Goal: Information Seeking & Learning: Learn about a topic

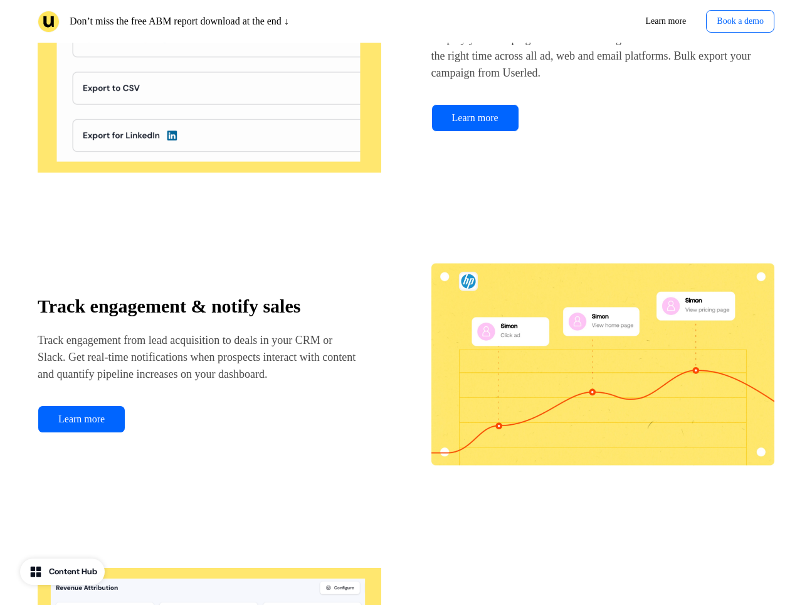
scroll to position [2394, 0]
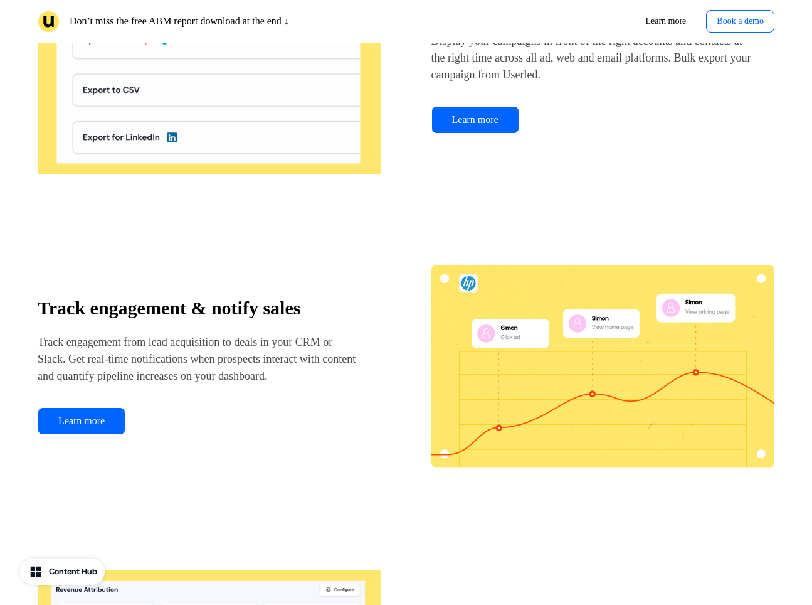
click at [383, 330] on div "Track engagement & notify sales Track engagement from lead acquisition to deals…" at bounding box center [406, 366] width 737 height 251
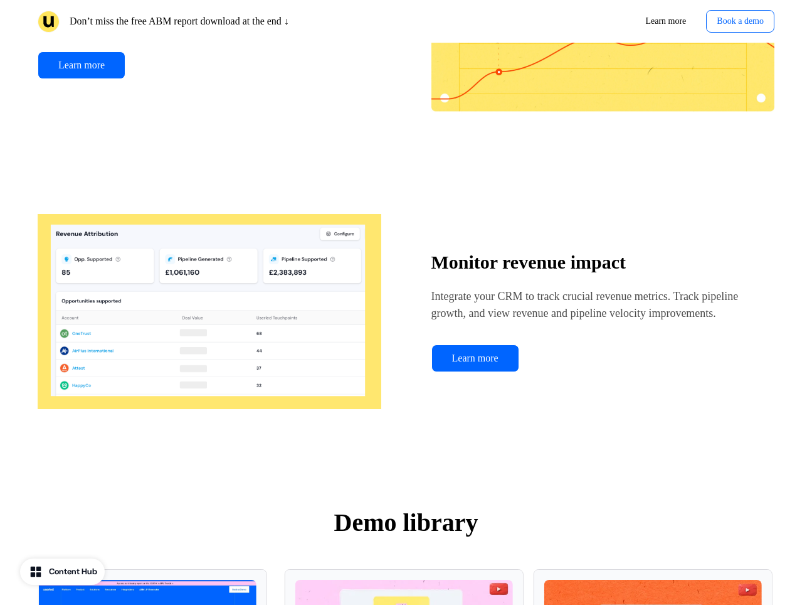
scroll to position [2748, 0]
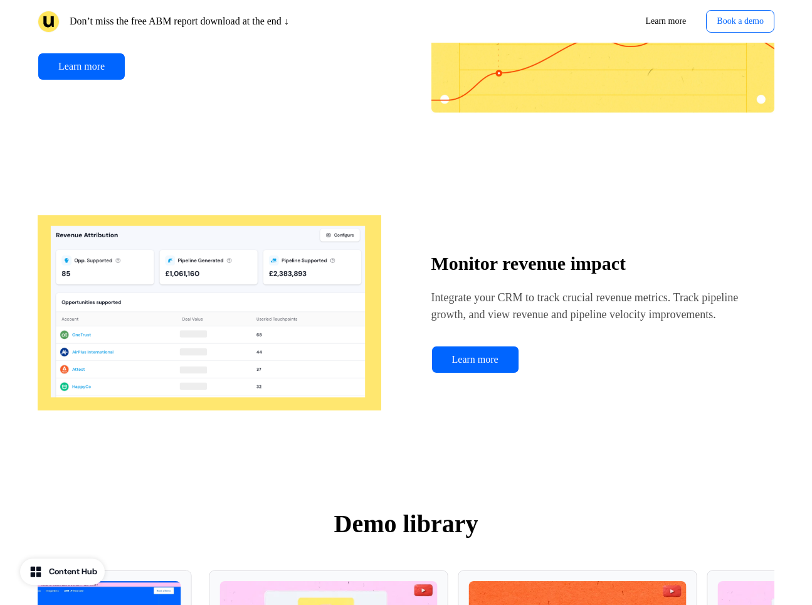
click at [383, 330] on div "Monitor revenue impact Integrate your CRM to track crucial revenue metrics. Tra…" at bounding box center [406, 313] width 737 height 251
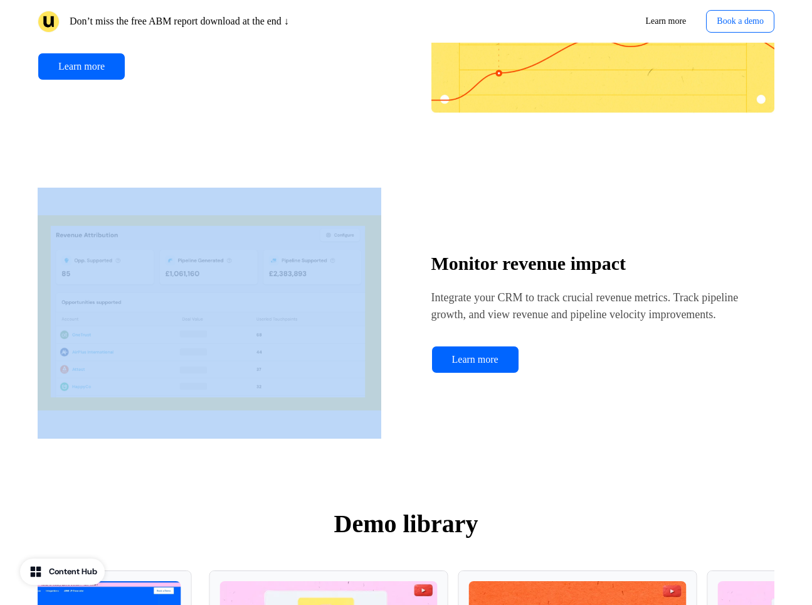
click at [383, 330] on div "Monitor revenue impact Integrate your CRM to track crucial revenue metrics. Tra…" at bounding box center [406, 313] width 737 height 251
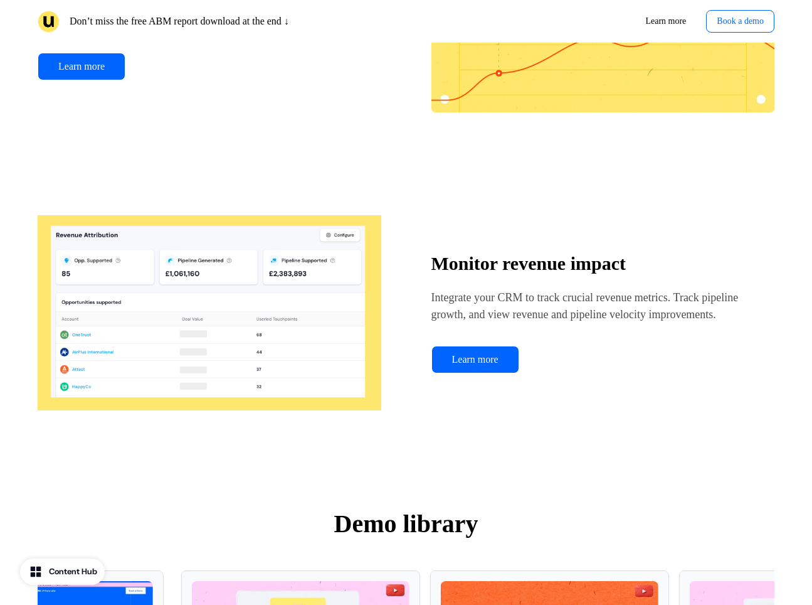
click at [522, 215] on div "Monitor revenue impact Integrate your CRM to track crucial revenue metrics. Tra…" at bounding box center [406, 313] width 737 height 251
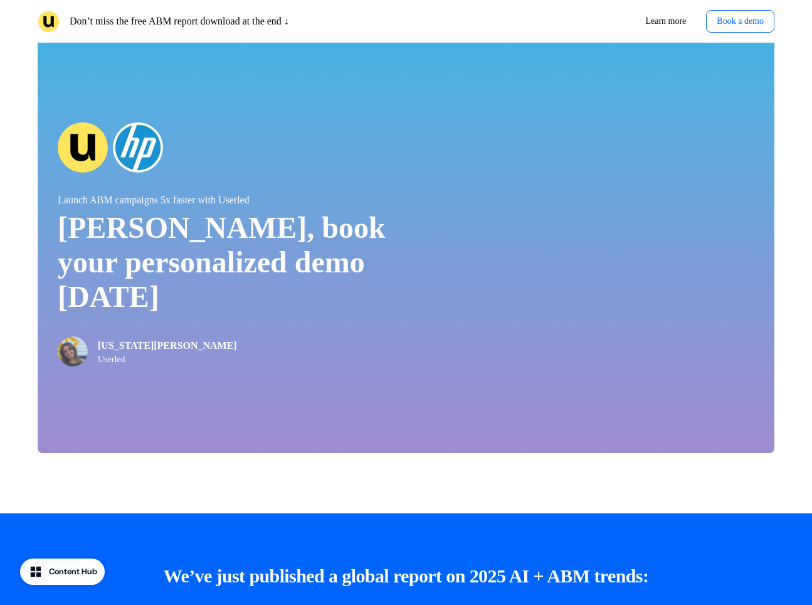
scroll to position [3539, 0]
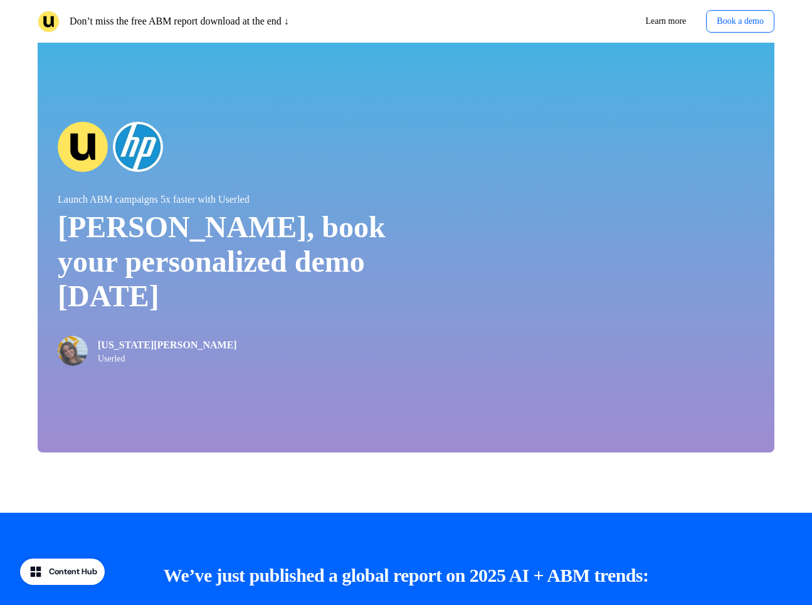
click at [44, 27] on img at bounding box center [49, 22] width 22 height 22
click at [51, 22] on img at bounding box center [49, 22] width 22 height 22
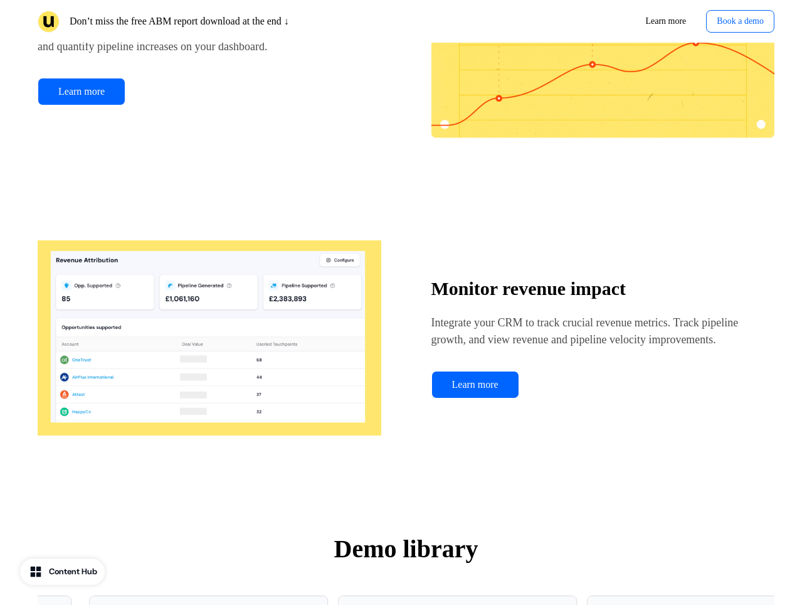
scroll to position [2572, 0]
